Goal: Information Seeking & Learning: Learn about a topic

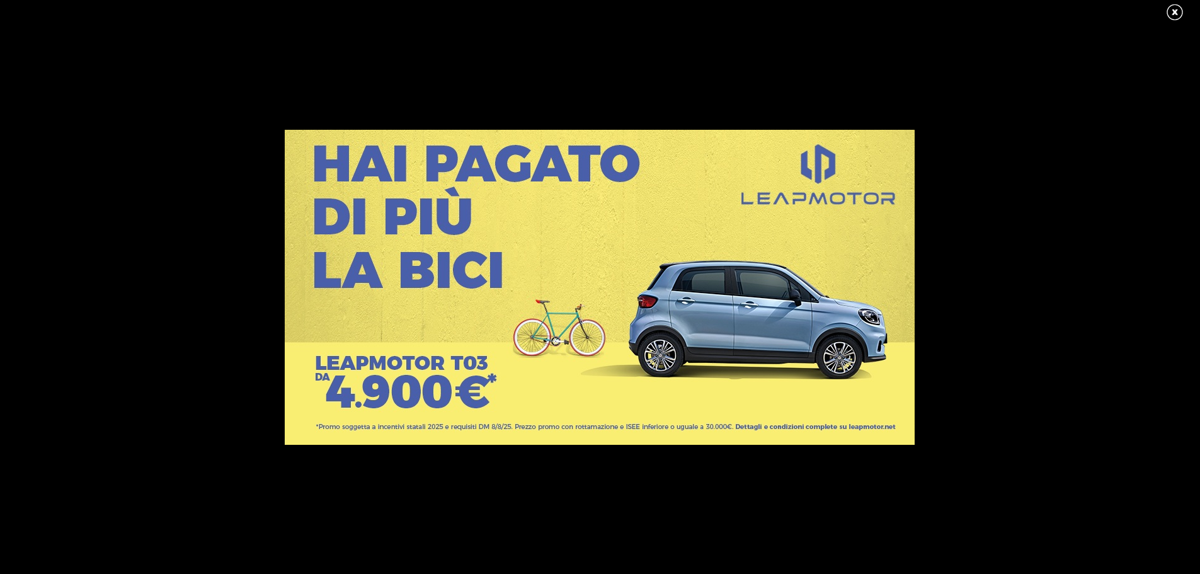
click at [438, 20] on div at bounding box center [600, 287] width 1200 height 574
click at [1177, 14] on link at bounding box center [1182, 12] width 32 height 19
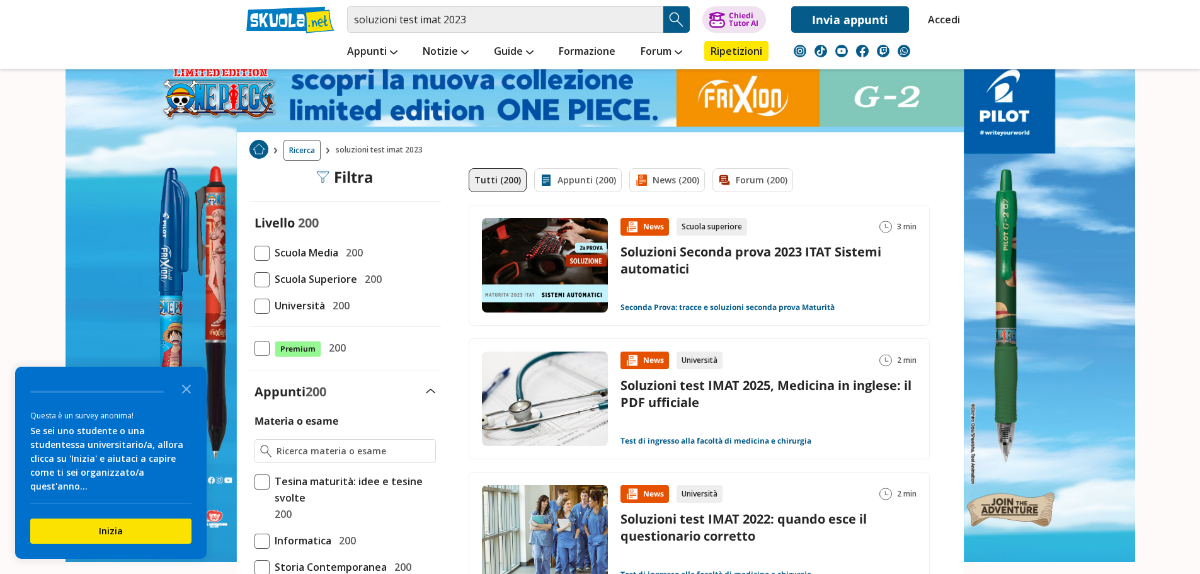
click at [264, 306] on span at bounding box center [262, 306] width 15 height 15
click at [255, 306] on input "Università 200" at bounding box center [255, 306] width 0 height 0
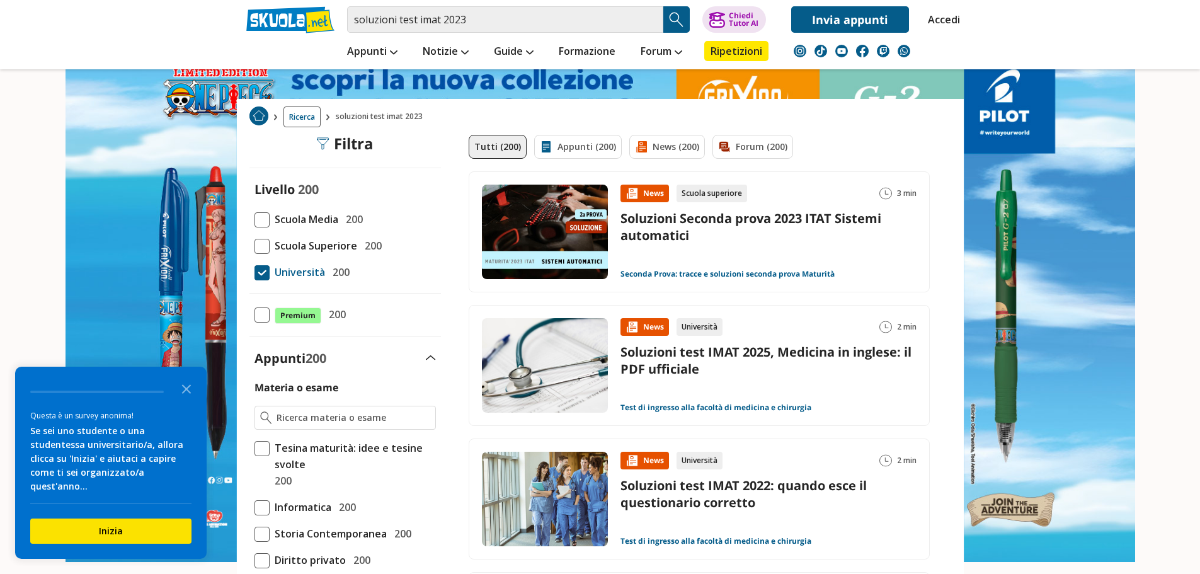
scroll to position [63, 0]
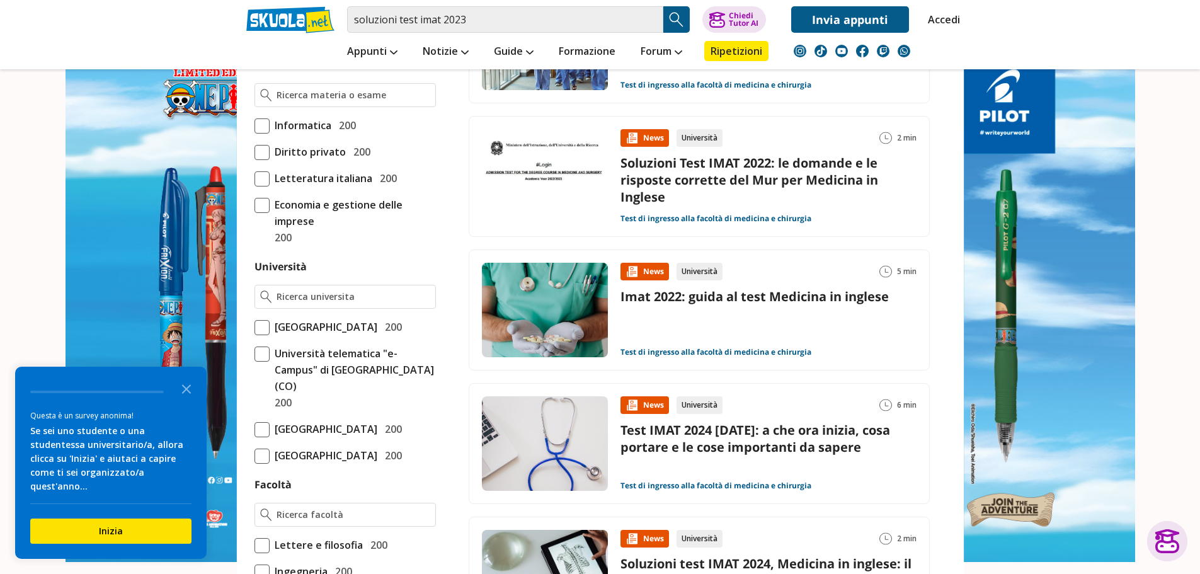
scroll to position [378, 0]
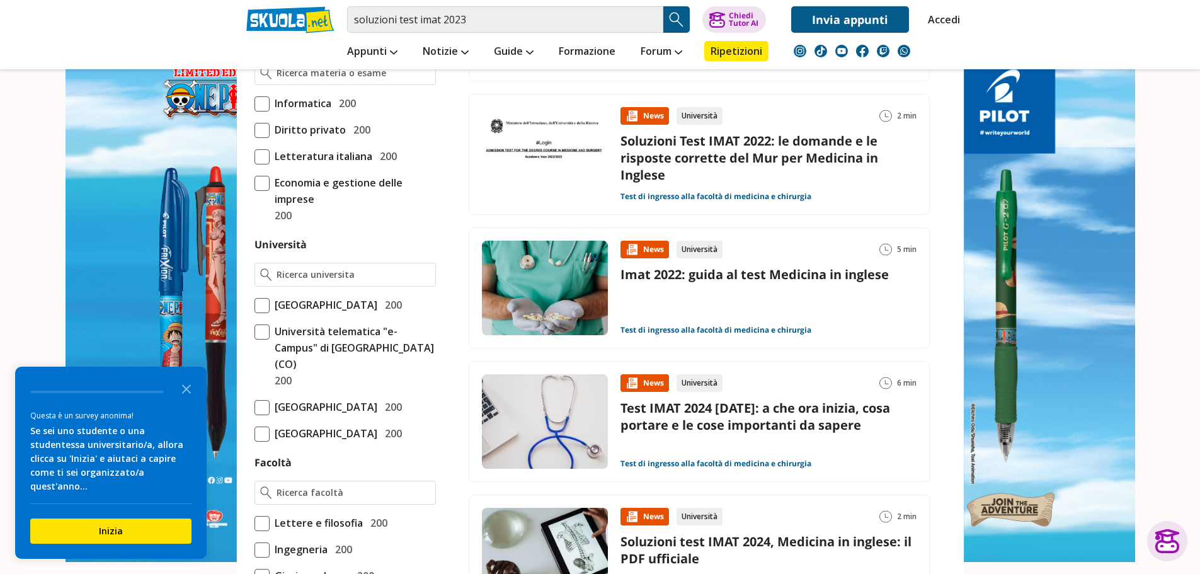
click at [747, 539] on link "Soluzioni test IMAT 2024, Medicina in inglese: il PDF ufficiale" at bounding box center [766, 550] width 291 height 34
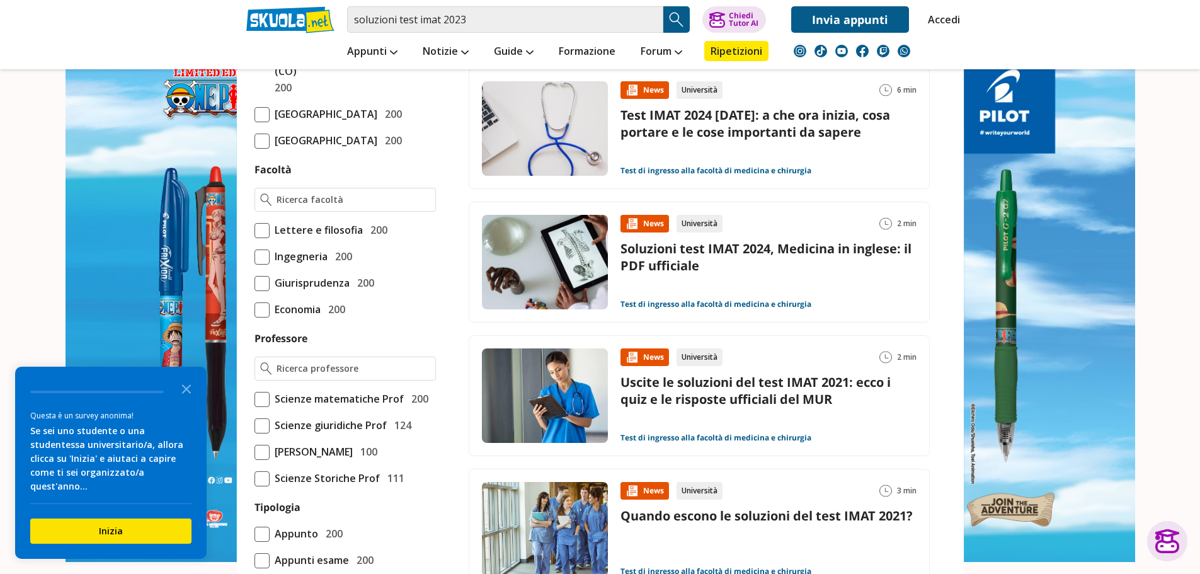
scroll to position [693, 0]
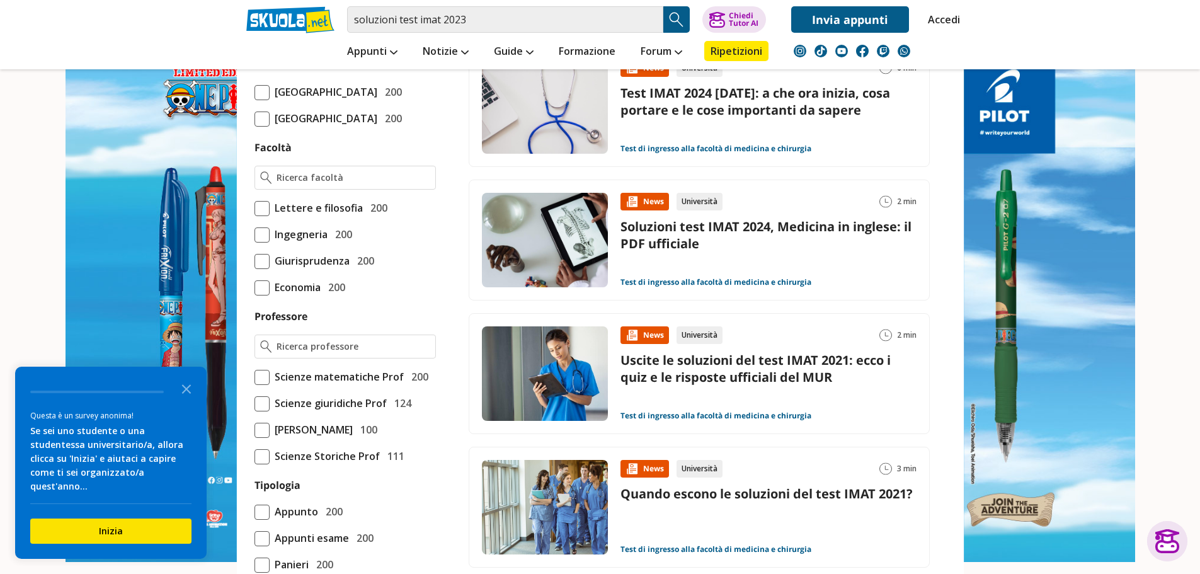
click at [751, 371] on link "Uscite le soluzioni del test IMAT 2021: ecco i quiz e le risposte ufficiali del…" at bounding box center [756, 369] width 270 height 34
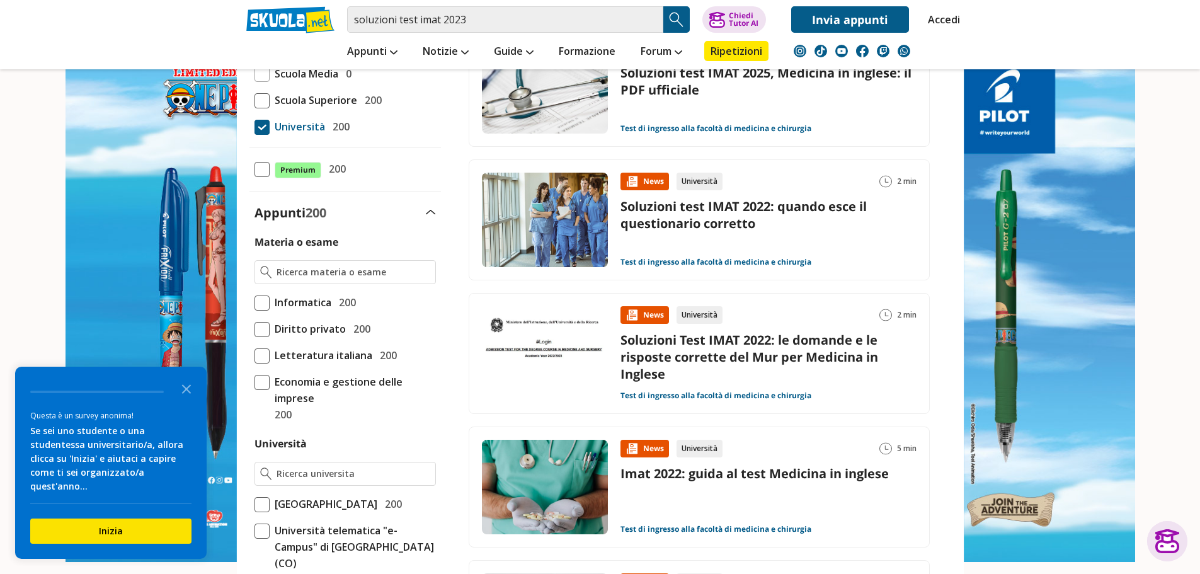
scroll to position [0, 0]
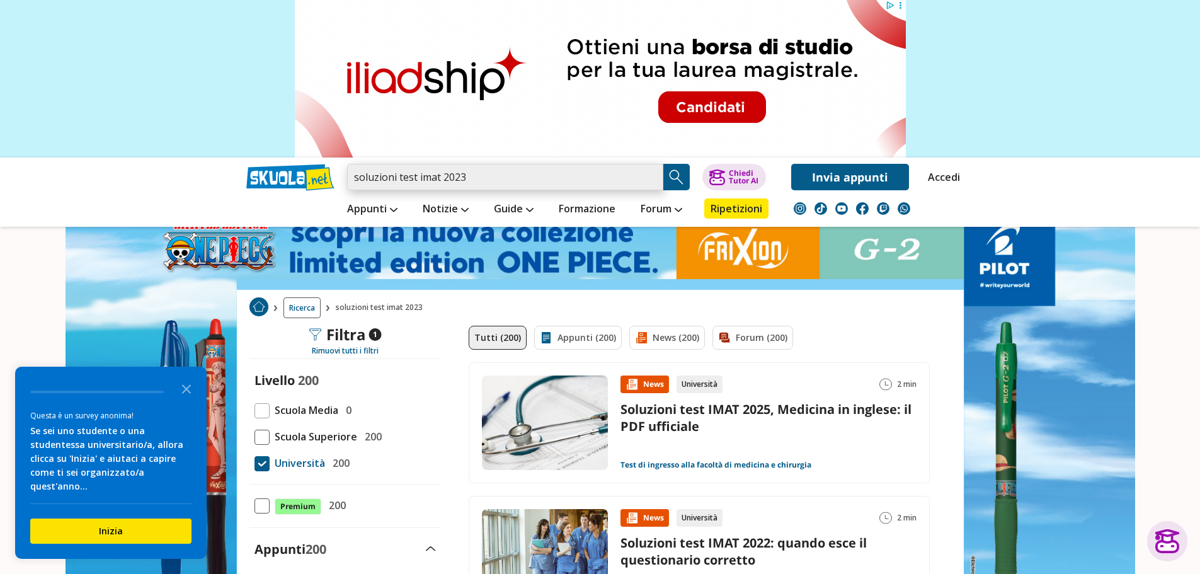
drag, startPoint x: 418, startPoint y: 176, endPoint x: 440, endPoint y: 173, distance: 22.3
click at [440, 173] on input "soluzioni test imat 2023" at bounding box center [505, 177] width 316 height 26
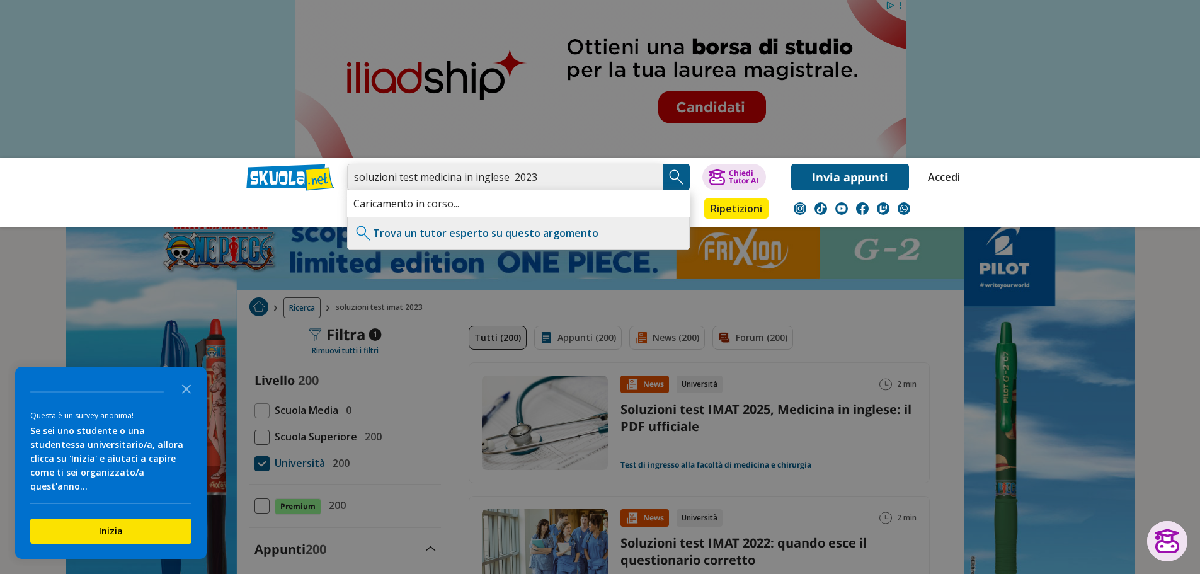
type input "soluzioni test medicina in inglese 2023"
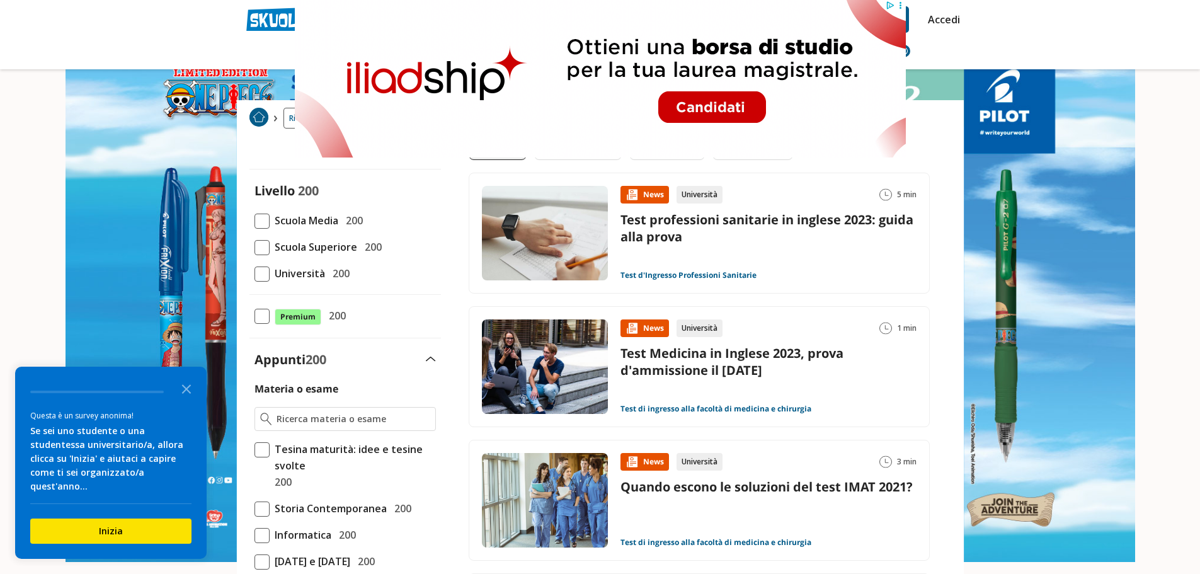
scroll to position [63, 0]
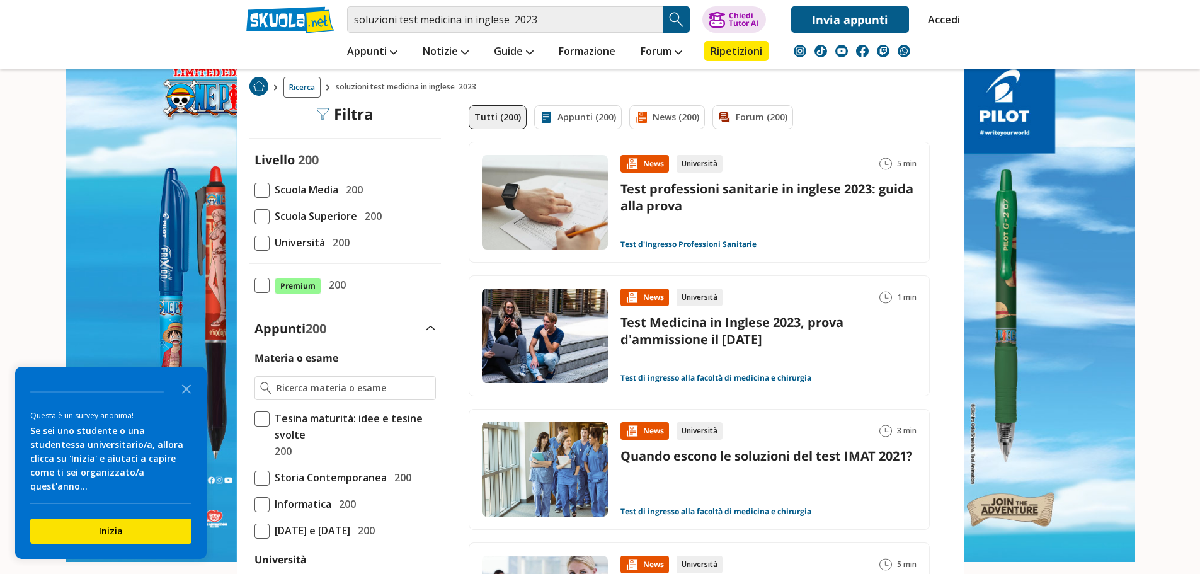
click at [734, 331] on link "Test Medicina in Inglese 2023, prova d'ammissione il 17 ottobre" at bounding box center [732, 331] width 223 height 34
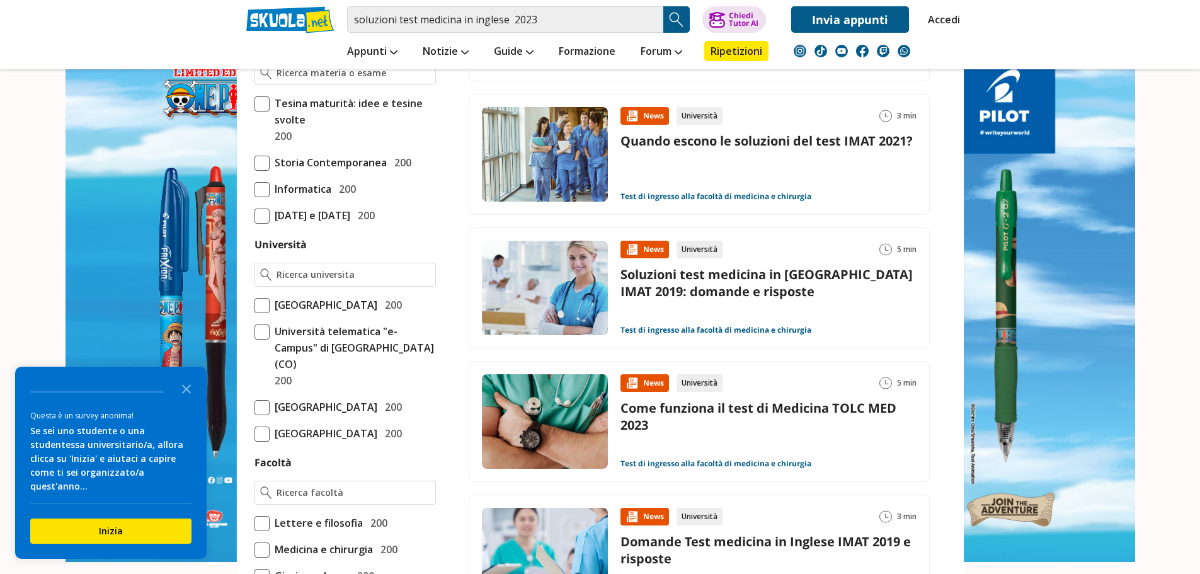
scroll to position [441, 0]
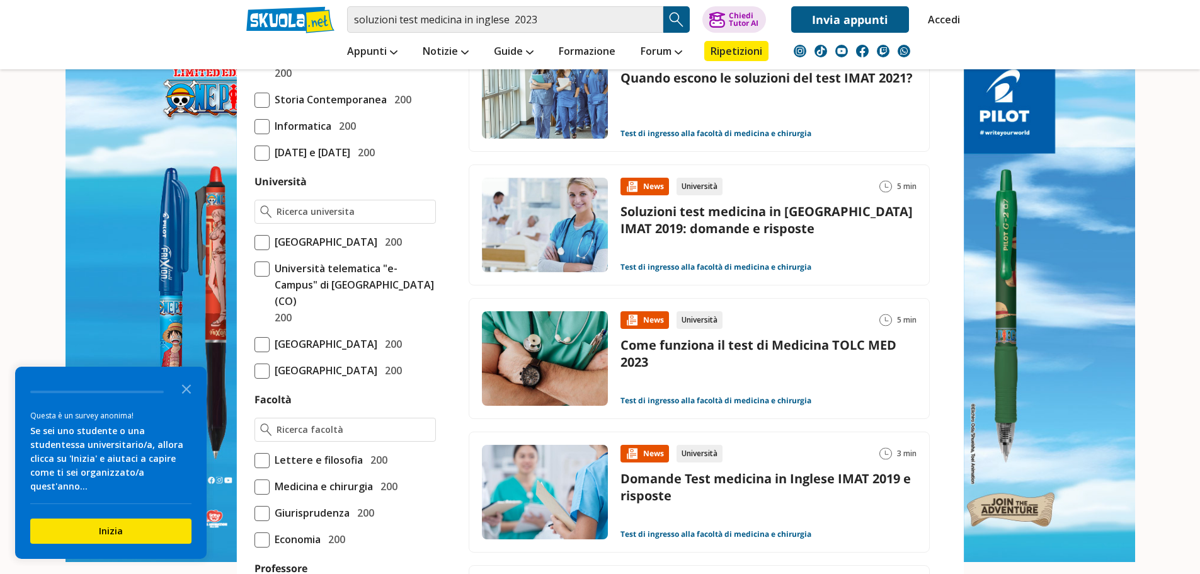
click at [734, 339] on link "Come funziona il test di Medicina TOLC MED 2023" at bounding box center [759, 354] width 276 height 34
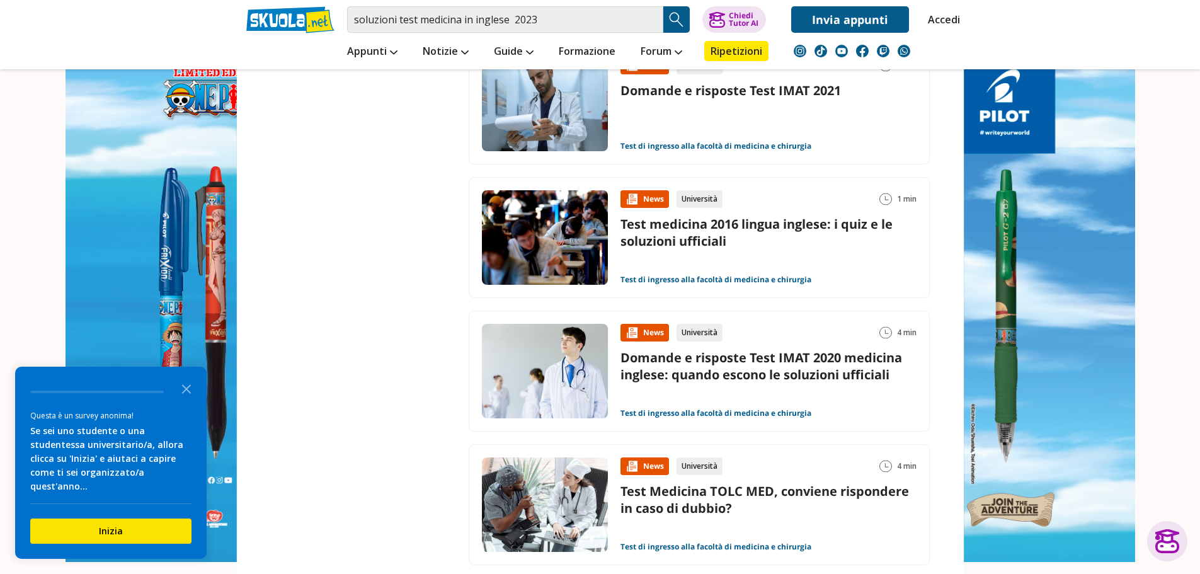
scroll to position [1701, 0]
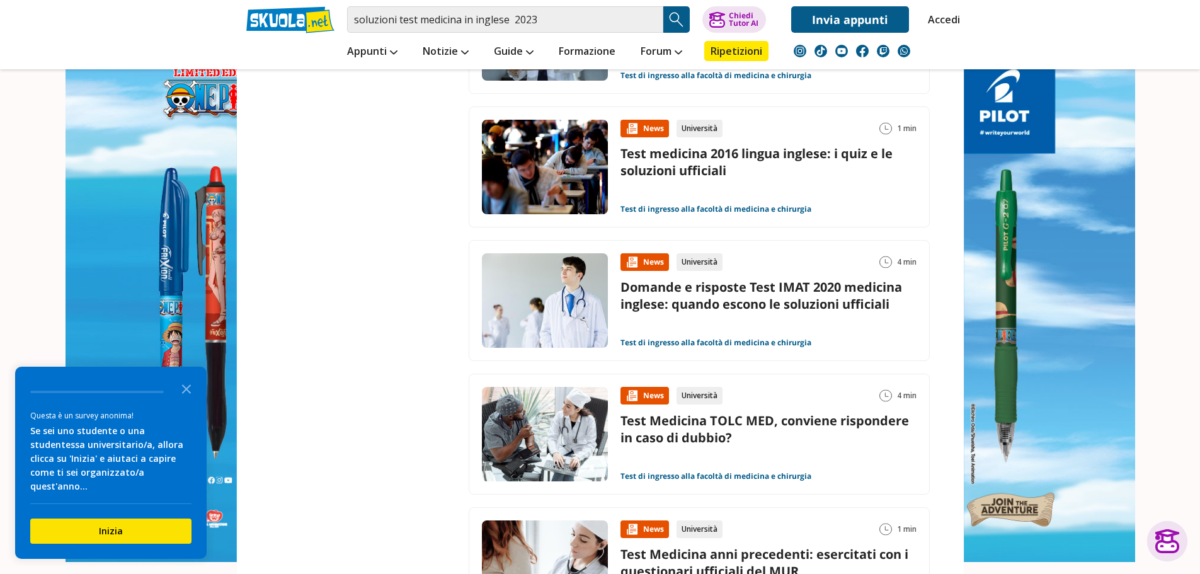
click at [815, 294] on link "Domande e risposte Test IMAT 2020 medicina inglese: quando escono le soluzioni …" at bounding box center [762, 296] width 282 height 34
